Goal: Information Seeking & Learning: Learn about a topic

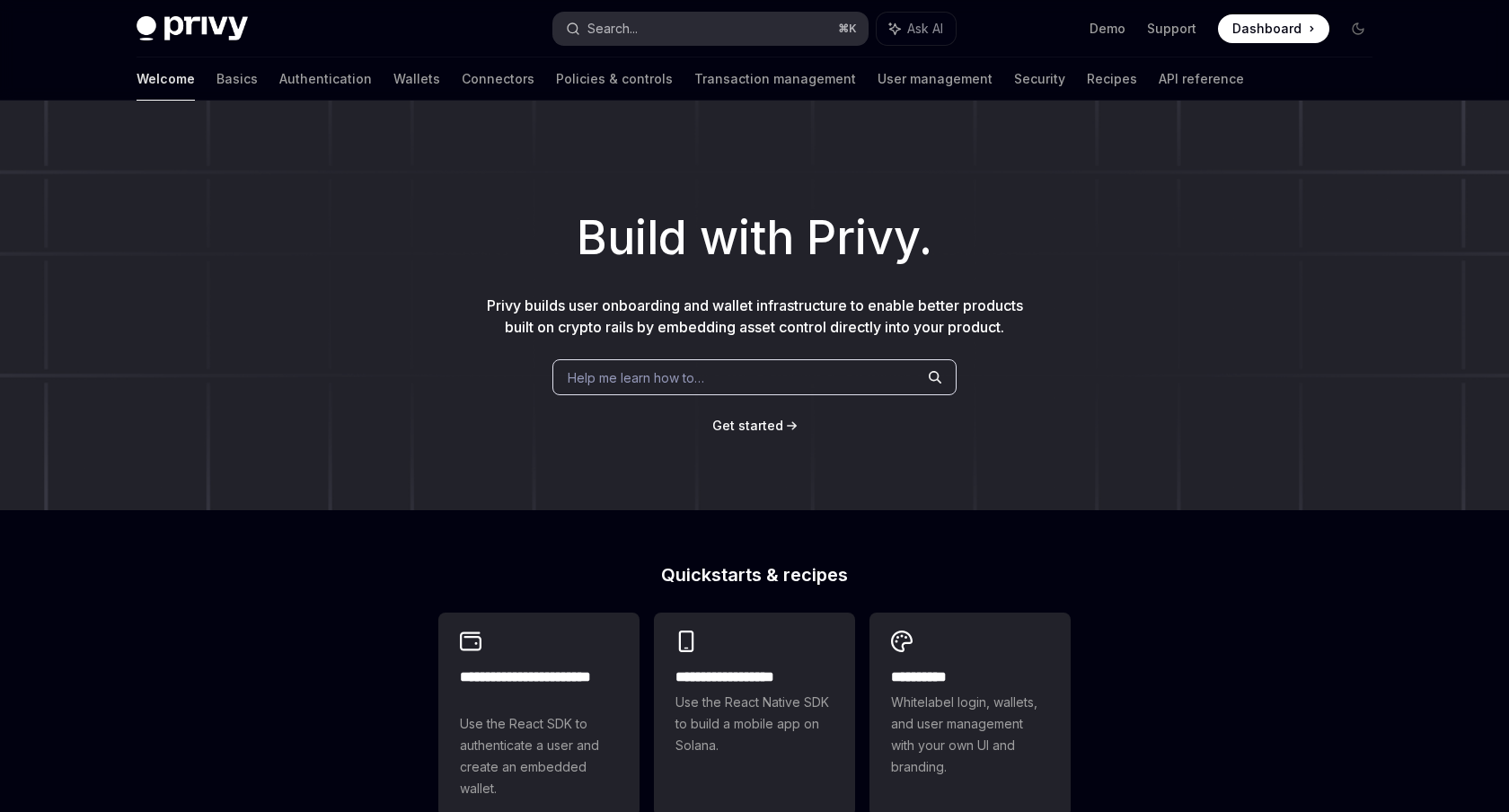
click at [780, 24] on button "Search... ⌘ K" at bounding box center [710, 28] width 315 height 32
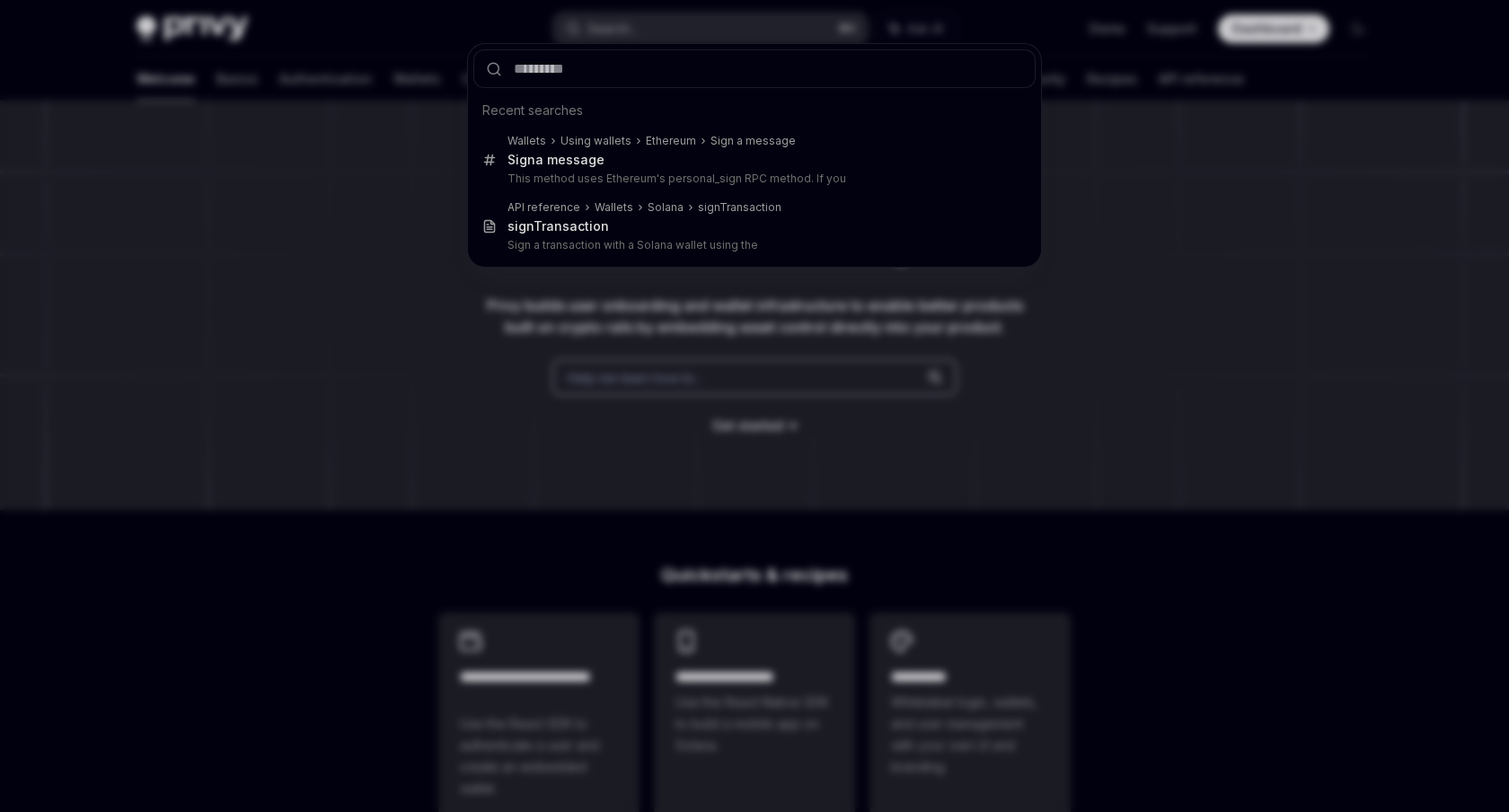
type input "**********"
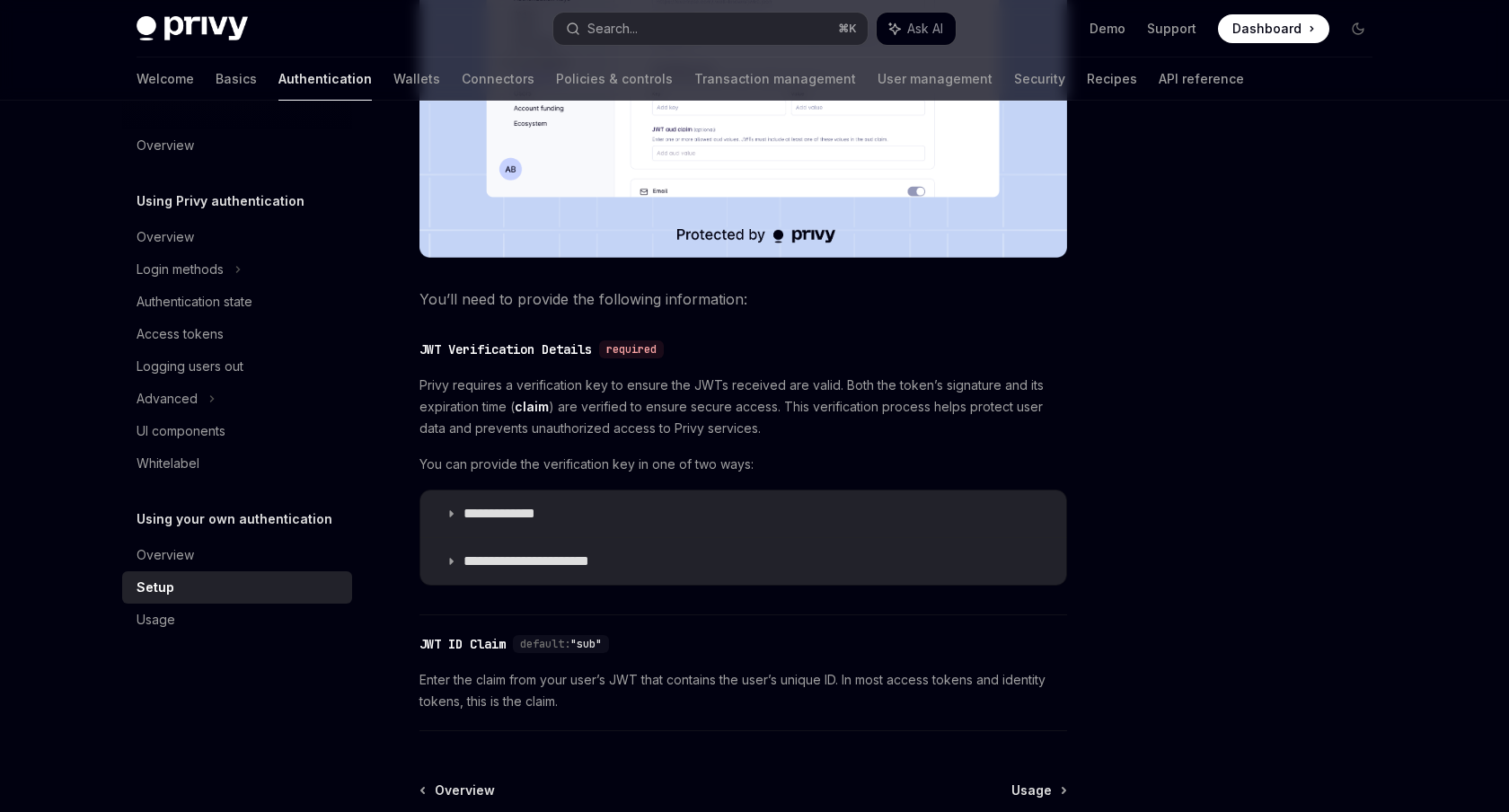
scroll to position [727, 0]
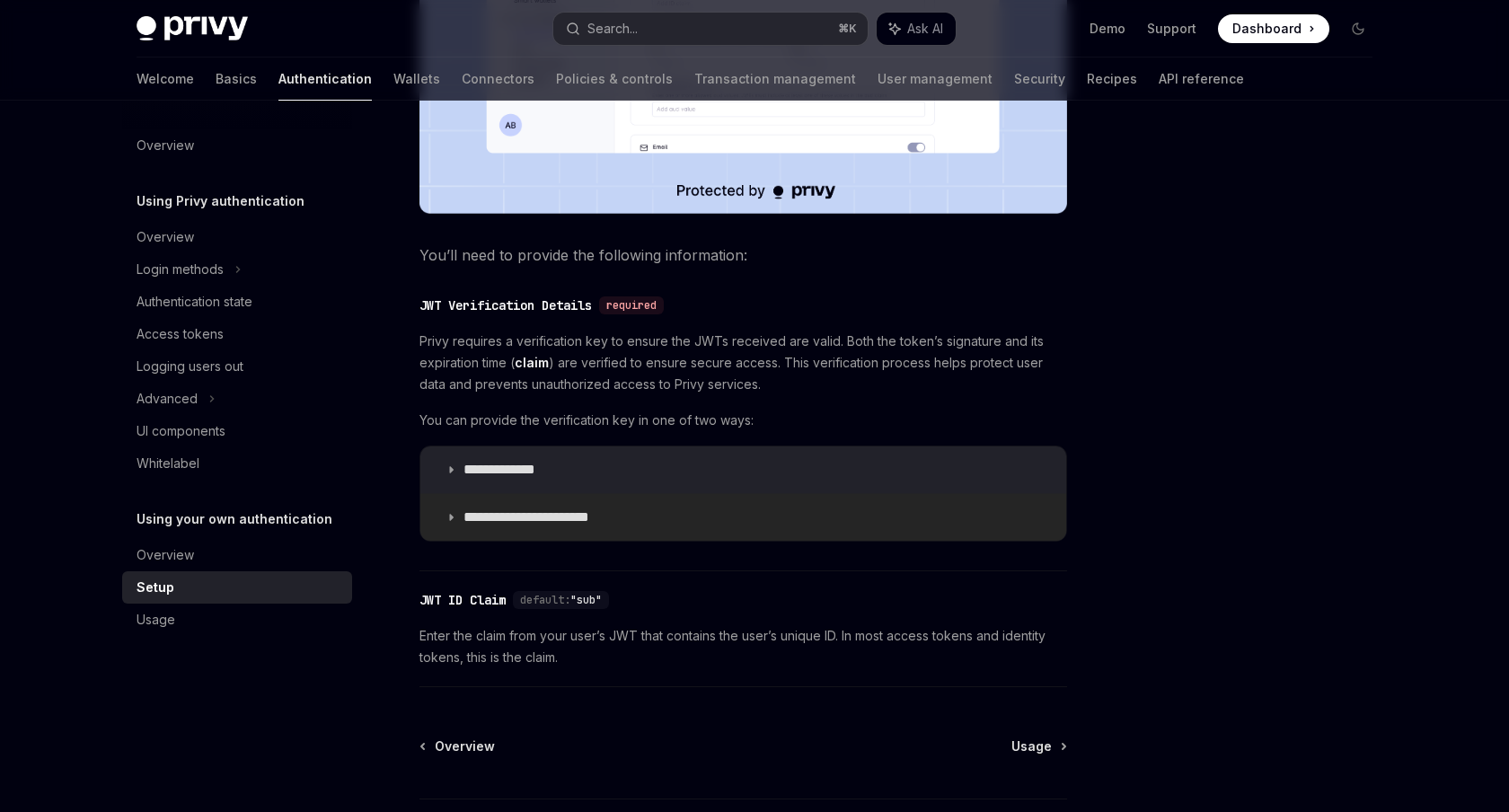
click at [523, 526] on p "**********" at bounding box center [540, 517] width 154 height 18
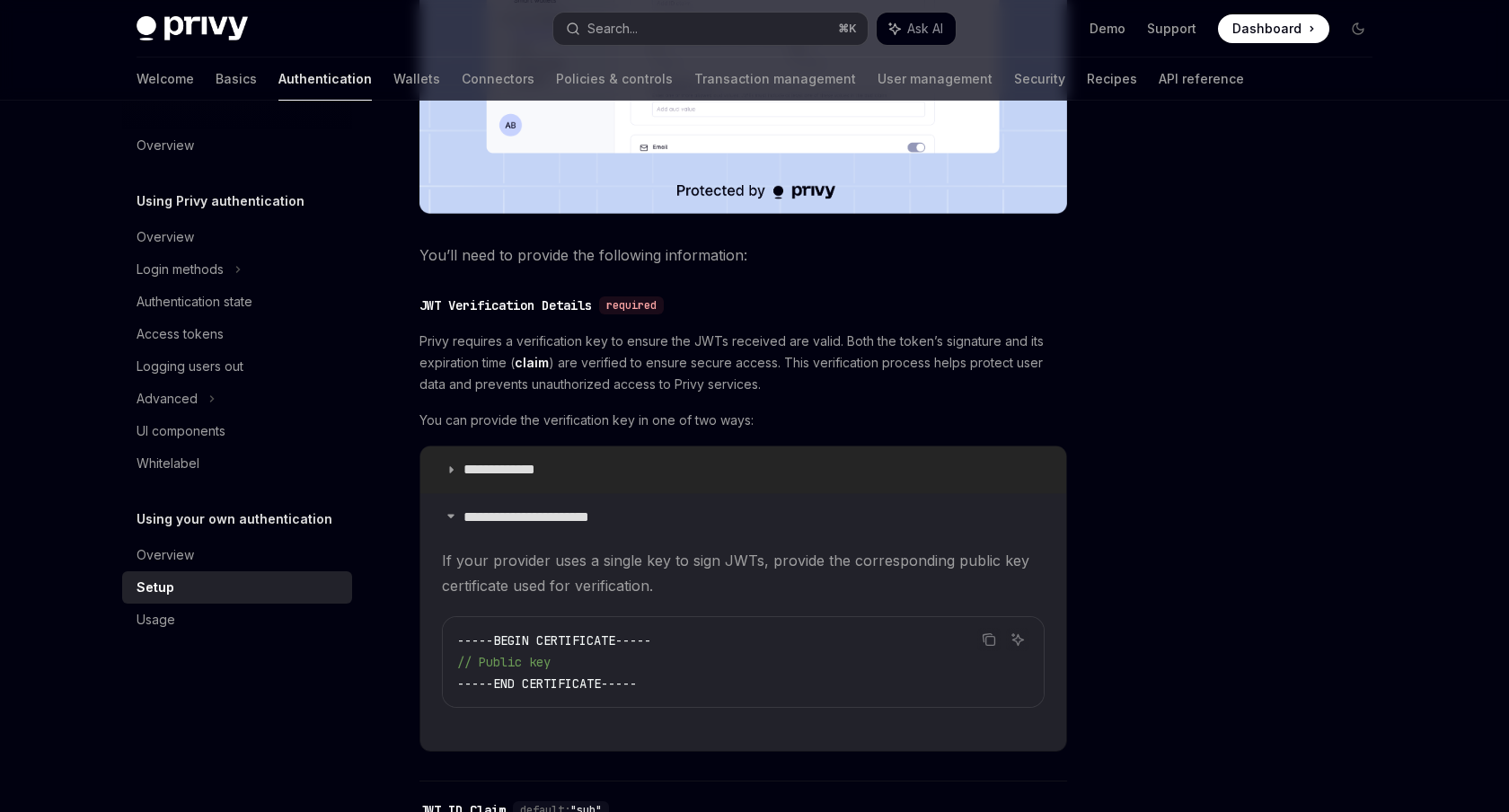
click at [544, 493] on summary "**********" at bounding box center [742, 469] width 646 height 46
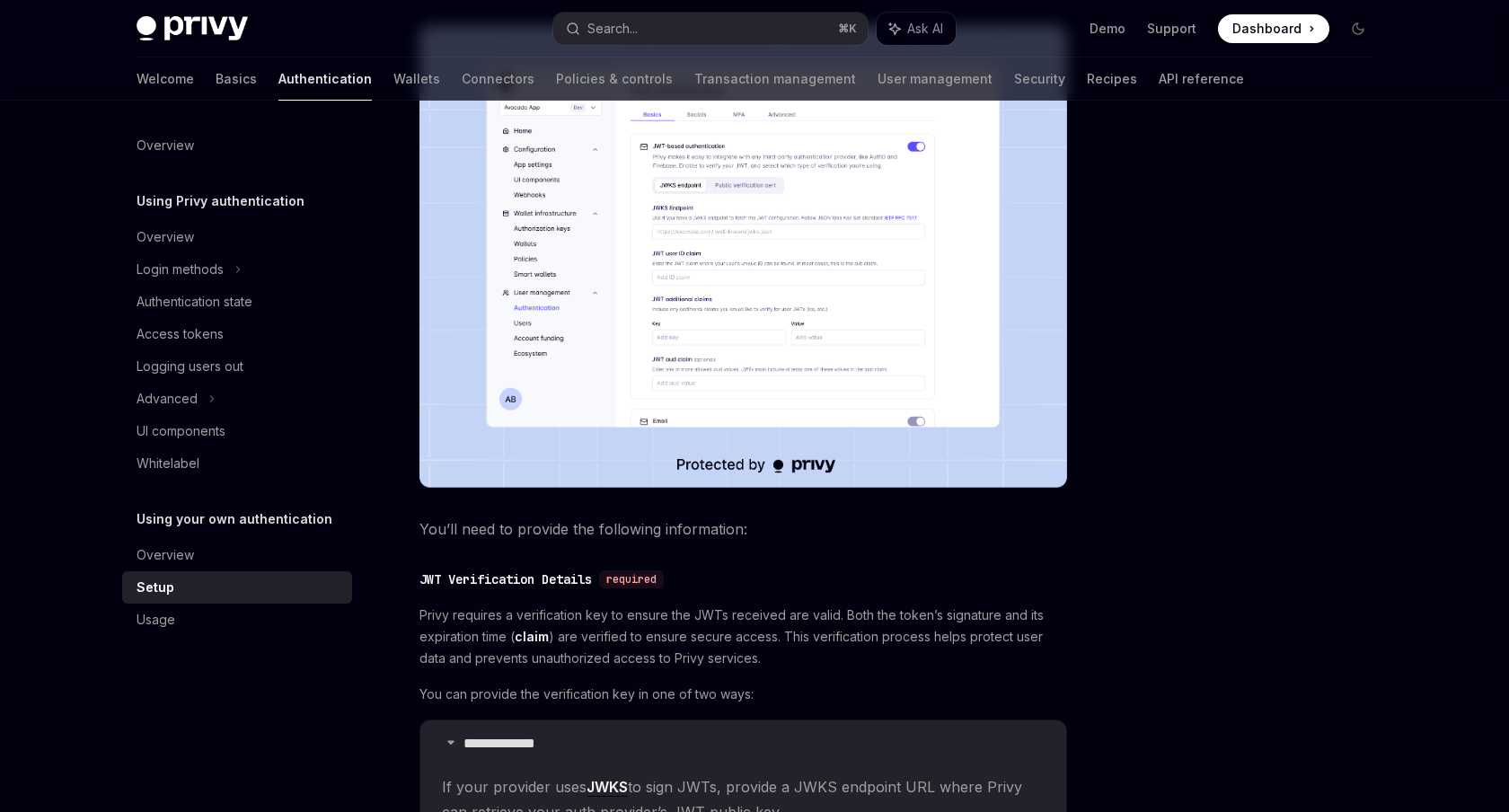
scroll to position [336, 0]
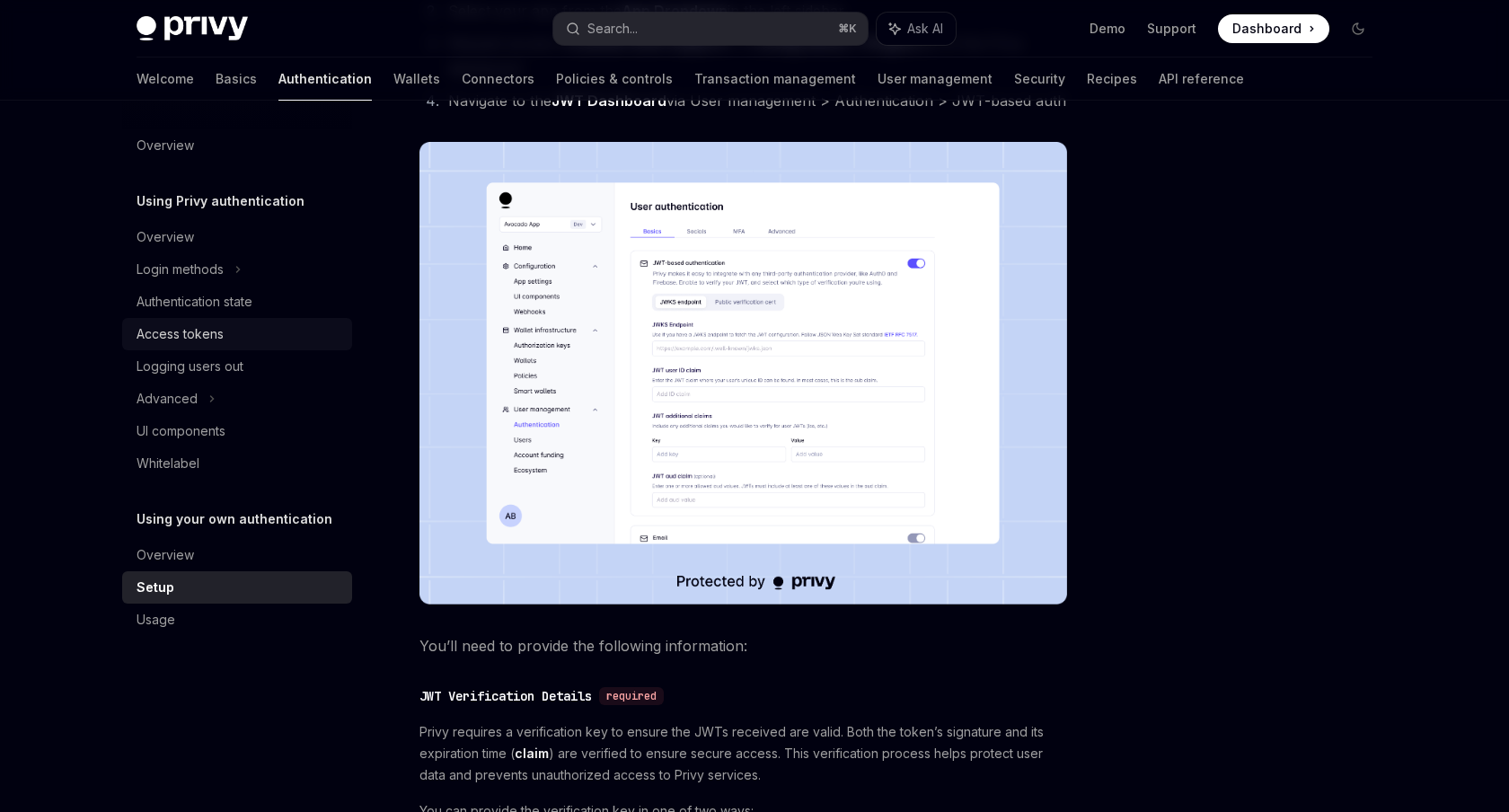
click at [203, 340] on div "Access tokens" at bounding box center [180, 334] width 87 height 21
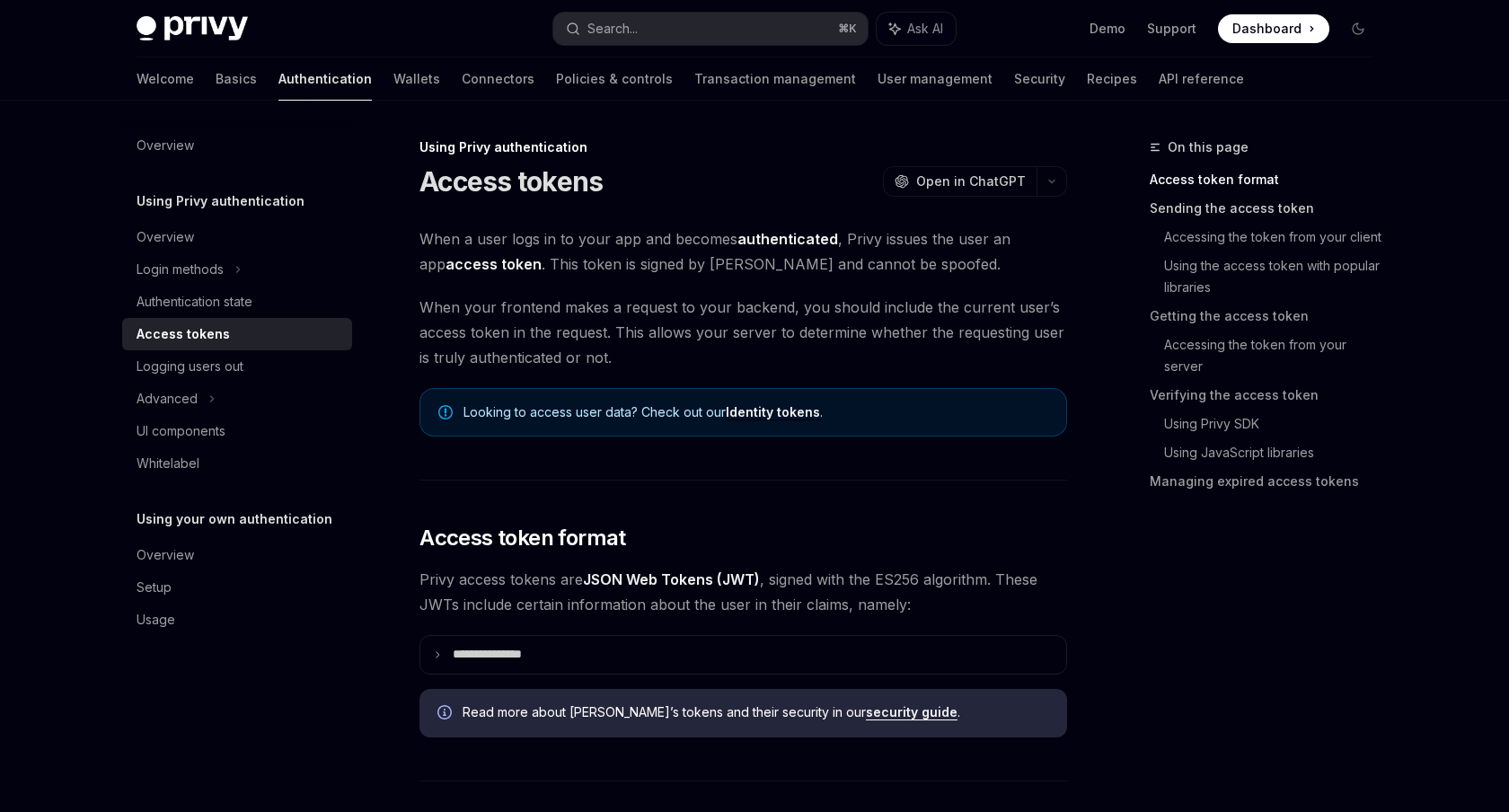
click at [1168, 201] on link "Sending the access token" at bounding box center [1268, 208] width 237 height 29
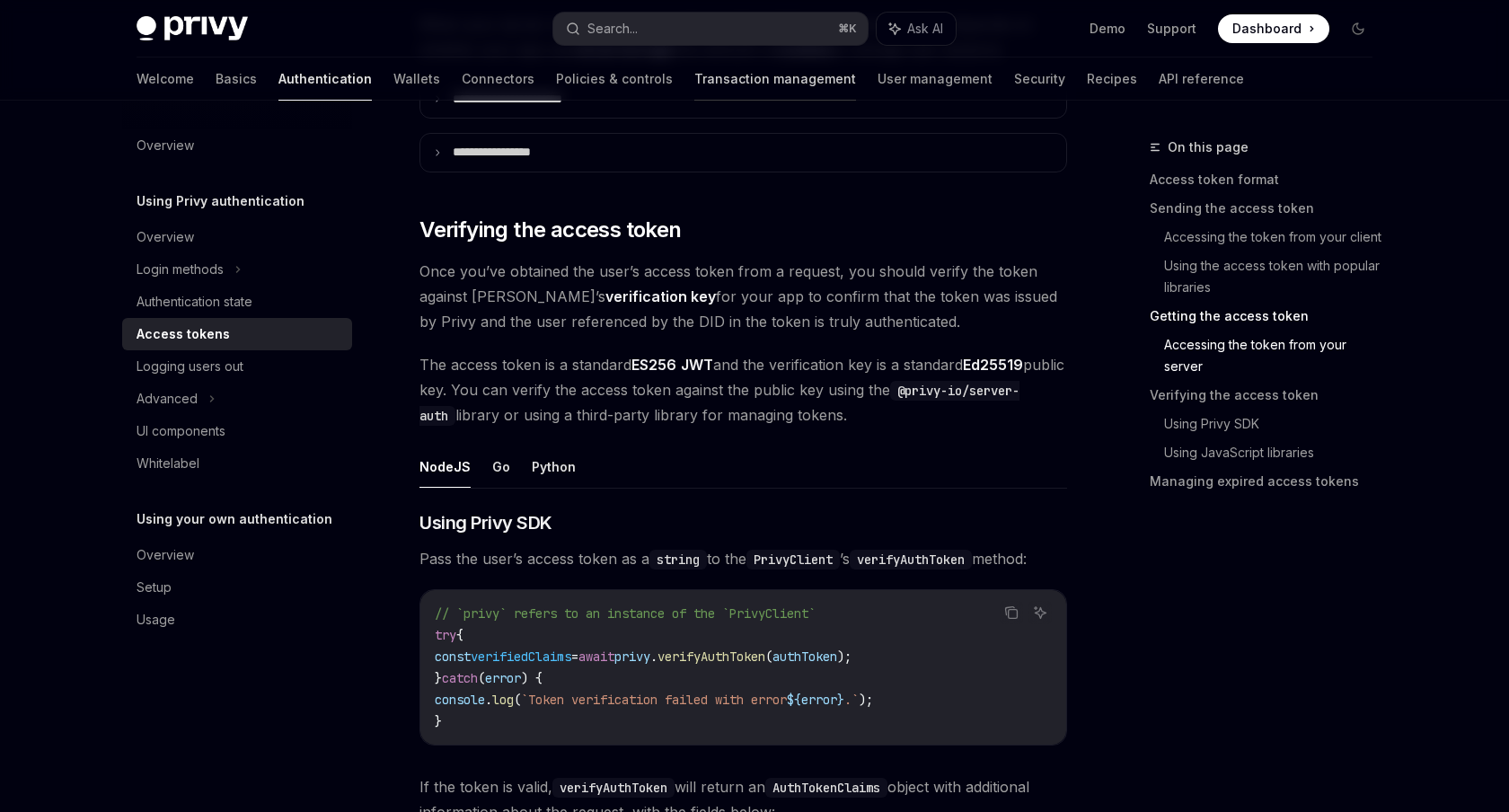
scroll to position [2443, 0]
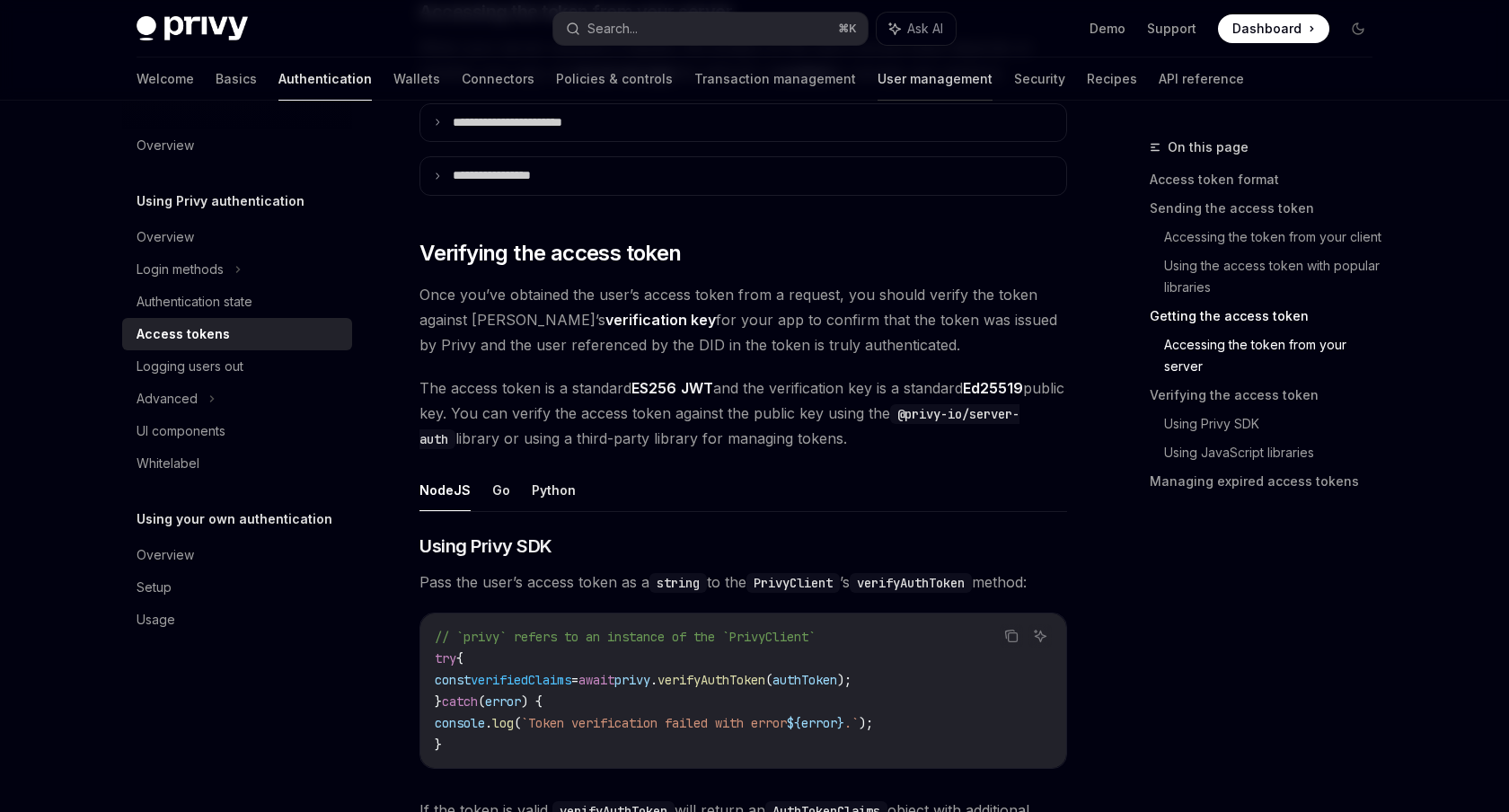
click at [878, 75] on link "User management" at bounding box center [935, 78] width 115 height 44
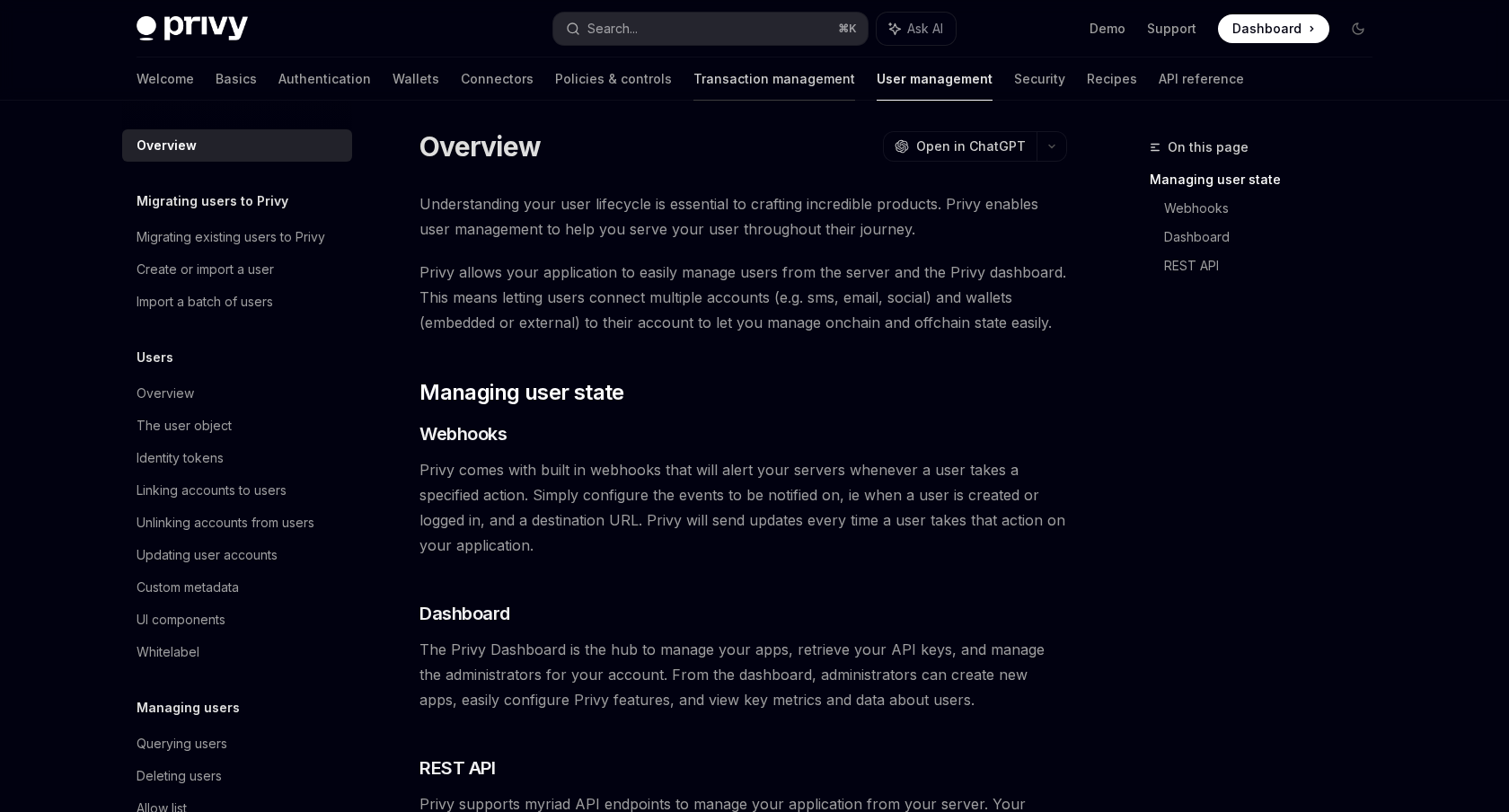
click at [693, 81] on link "Transaction management" at bounding box center [773, 78] width 162 height 44
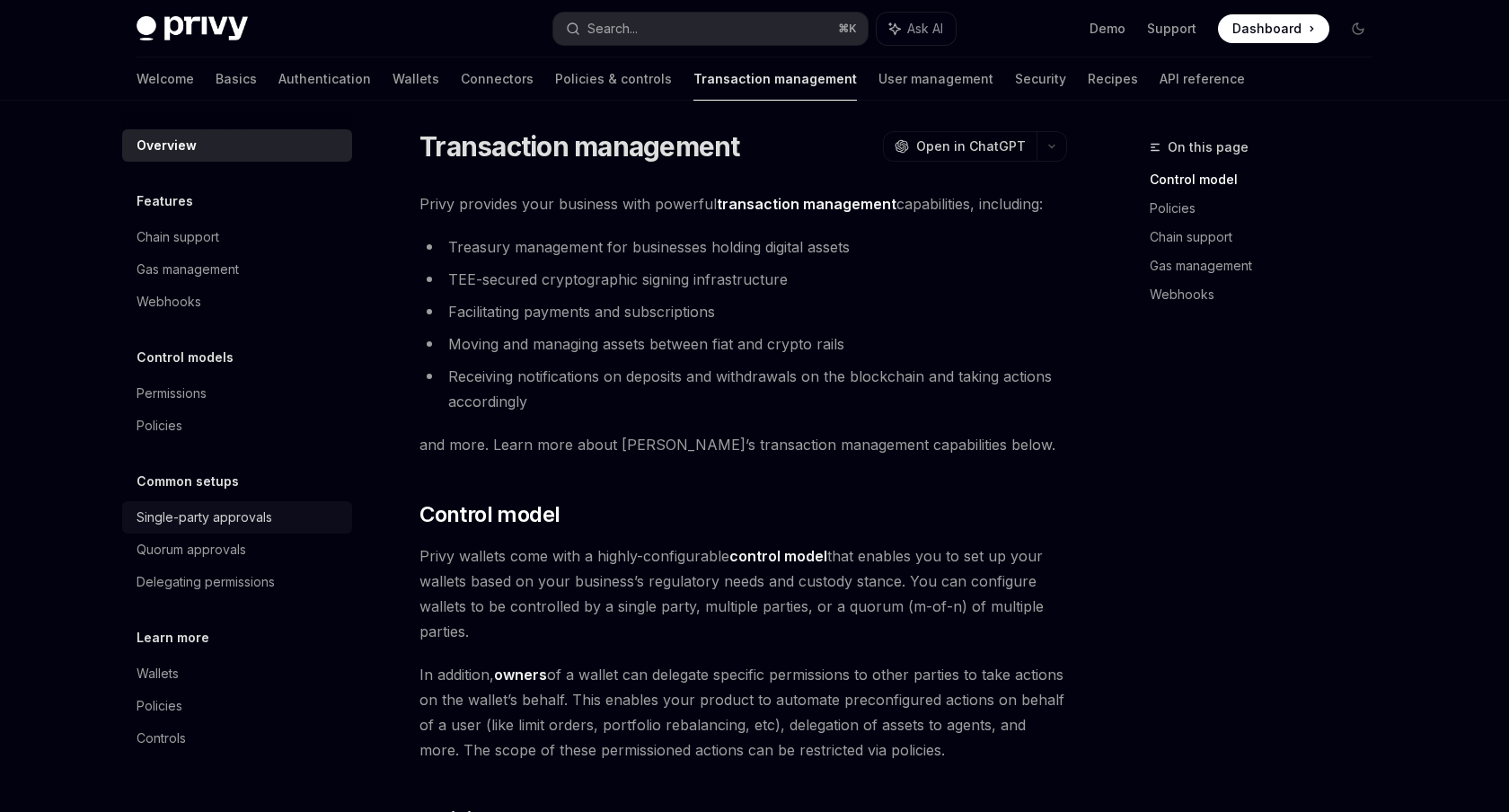
click at [212, 513] on div "Single-party approvals" at bounding box center [204, 517] width 136 height 21
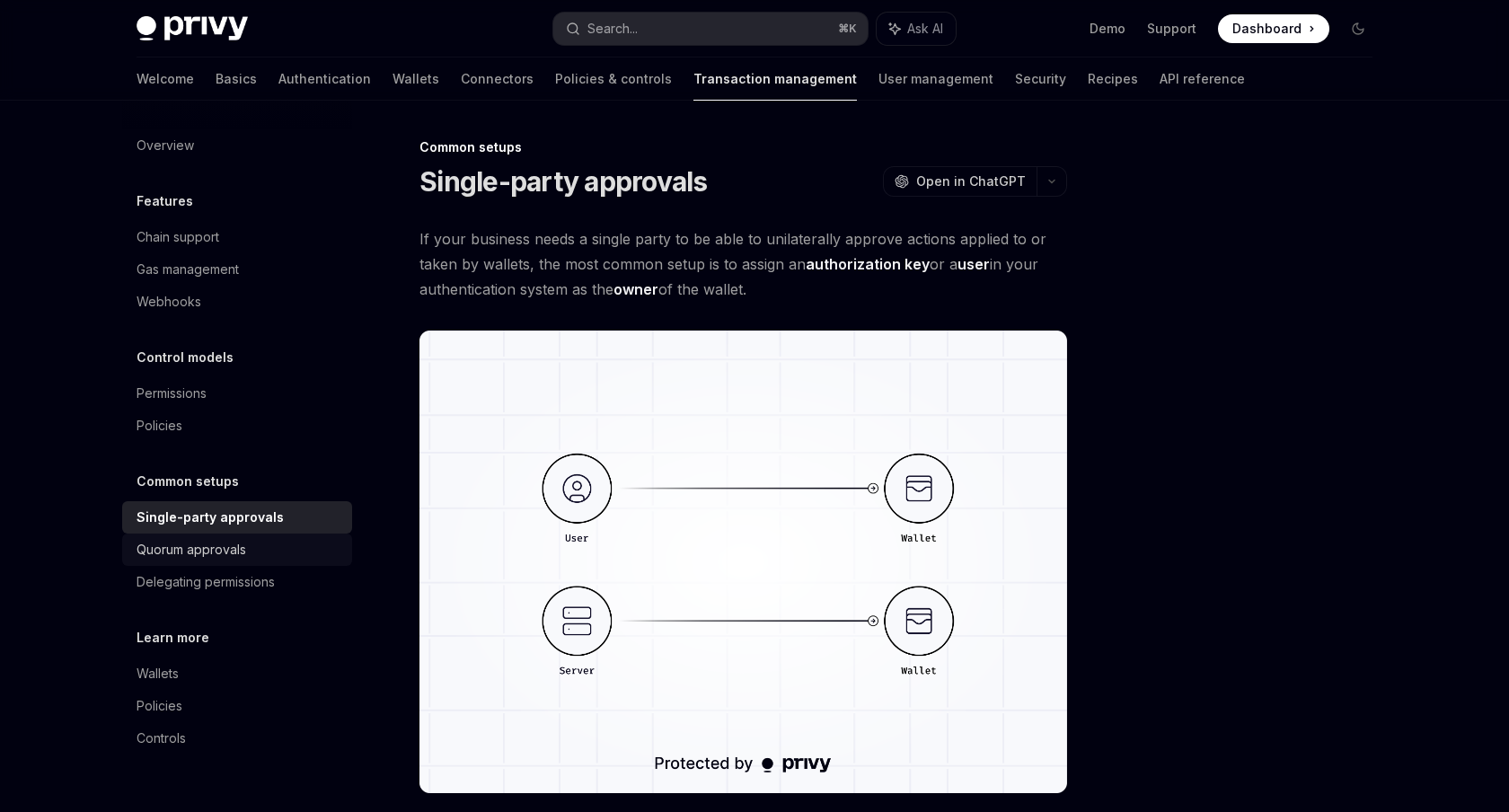
click at [213, 541] on div "Quorum approvals" at bounding box center [191, 550] width 109 height 21
type textarea "*"
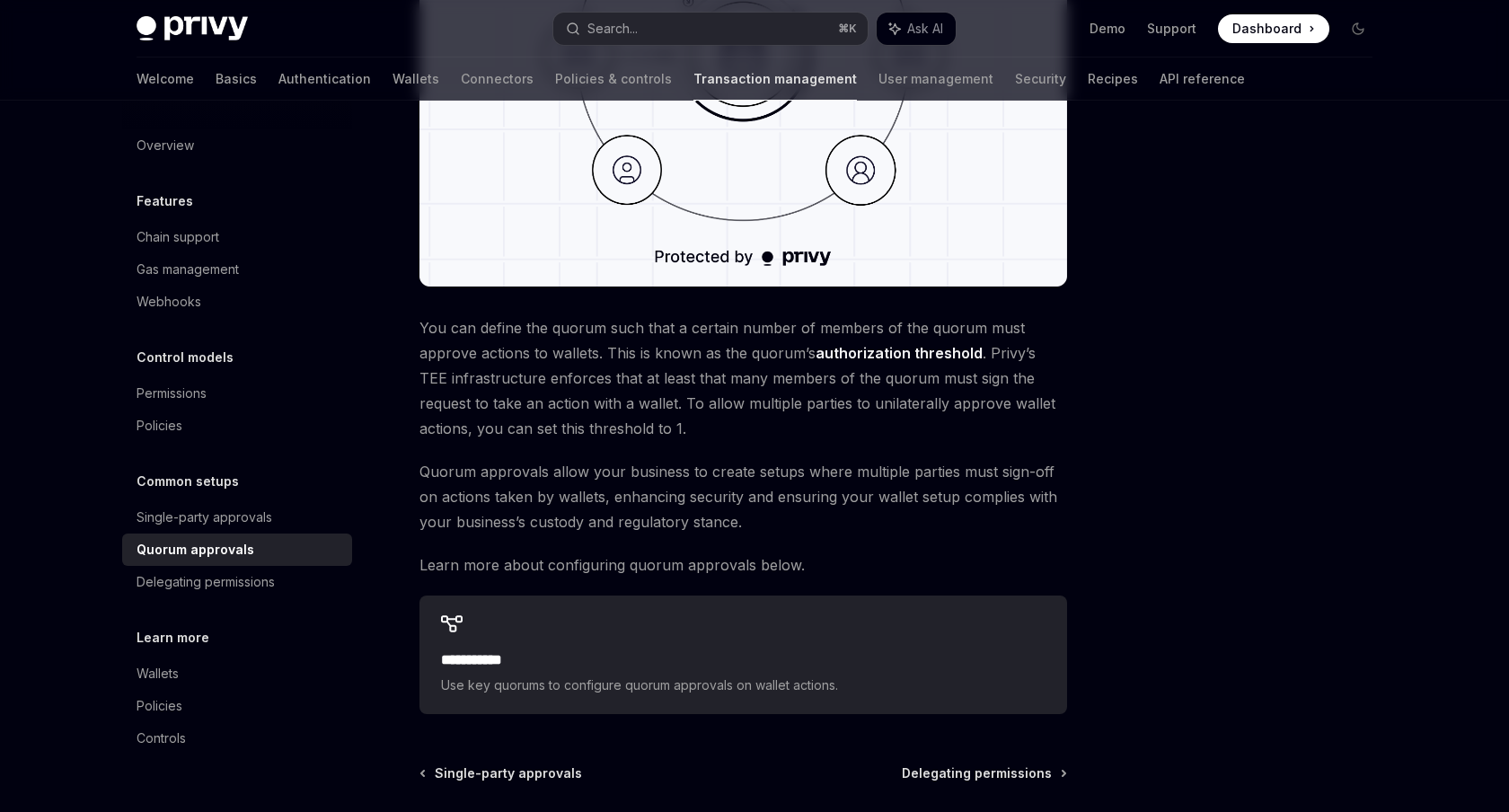
scroll to position [676, 0]
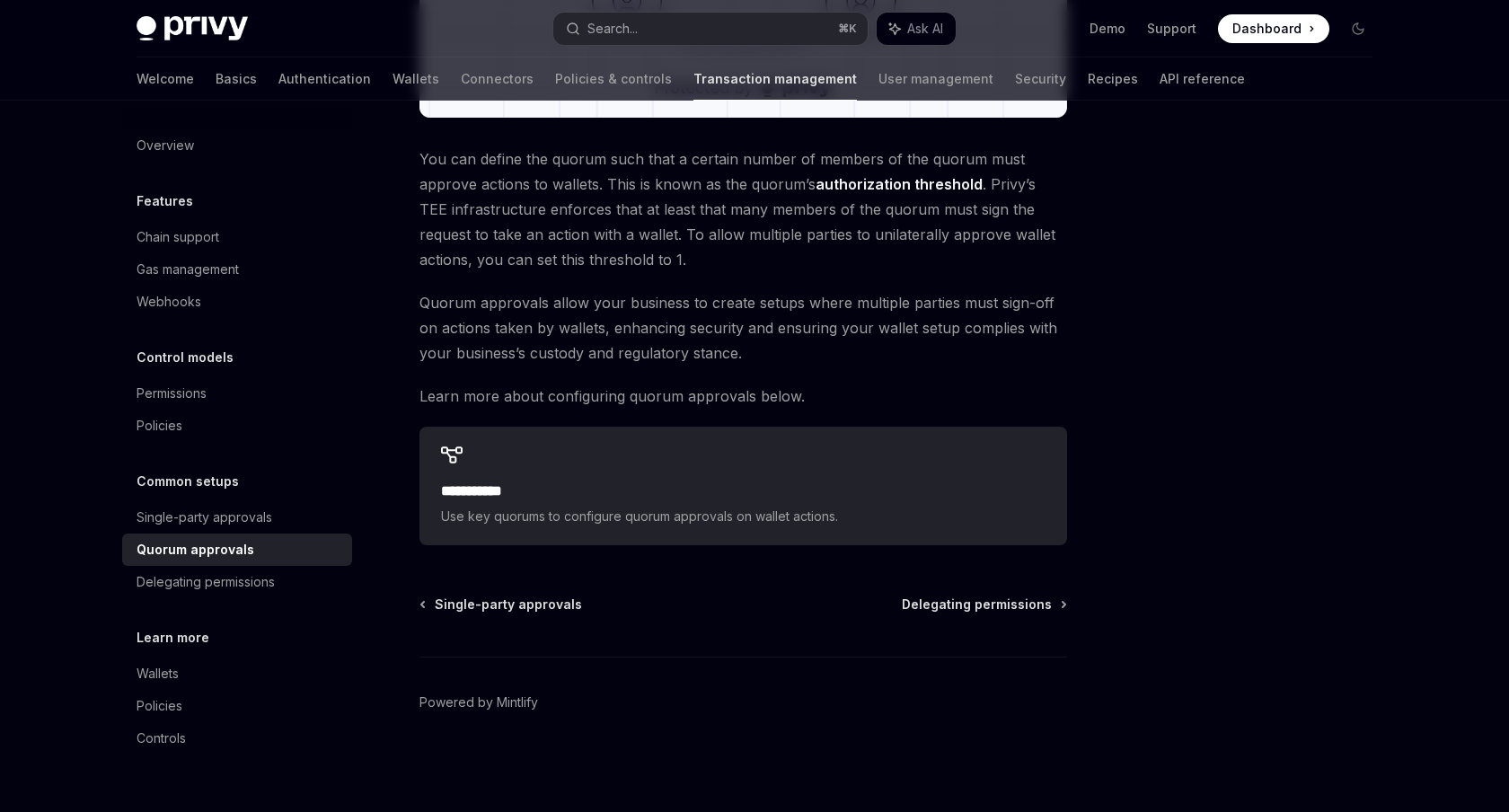
click at [544, 200] on span "You can define the quorum such that a certain number of members of the quorum m…" at bounding box center [742, 209] width 648 height 126
